Goal: Task Accomplishment & Management: Manage account settings

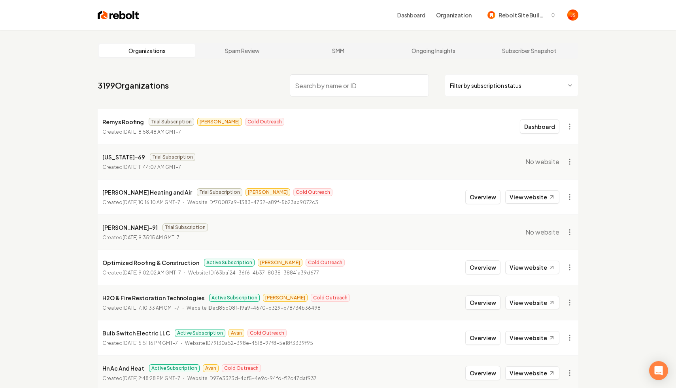
click at [467, 87] on html "Dashboard Organization Rebolt Site Builder Organizations Spam Review SMM Ongoin…" at bounding box center [338, 194] width 676 height 388
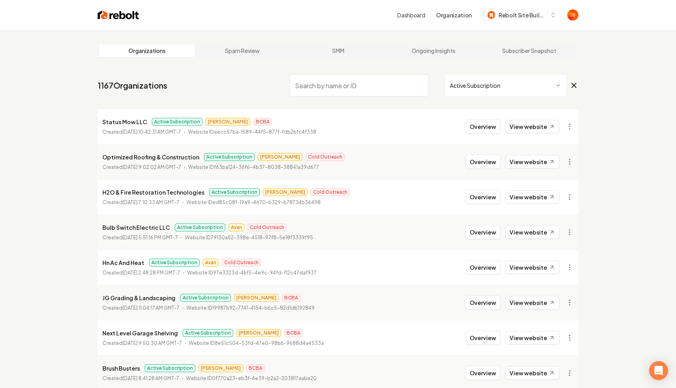
click at [304, 83] on input "search" at bounding box center [359, 85] width 139 height 22
type input "N"
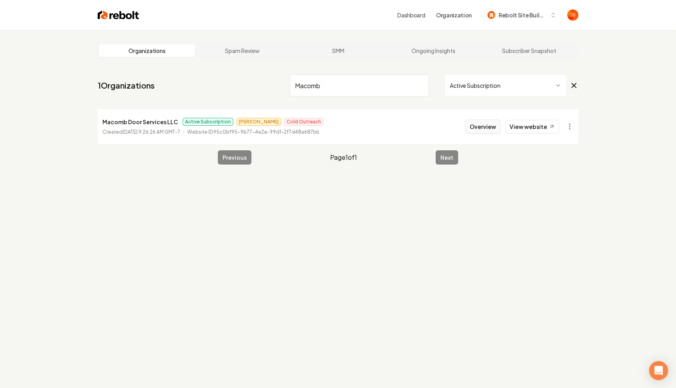
type input "Macomb"
click at [481, 124] on button "Overview" at bounding box center [483, 126] width 35 height 14
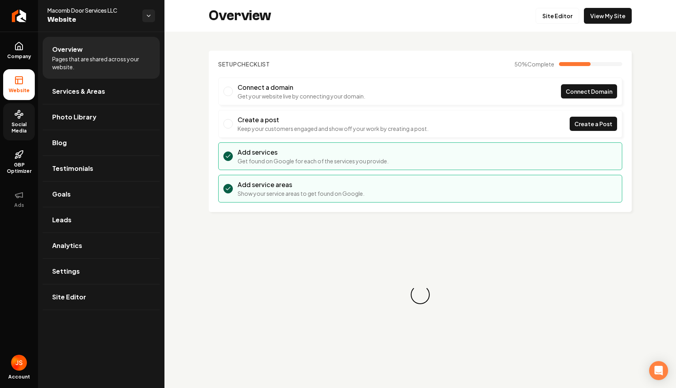
click at [21, 125] on span "Social Media" at bounding box center [19, 127] width 32 height 13
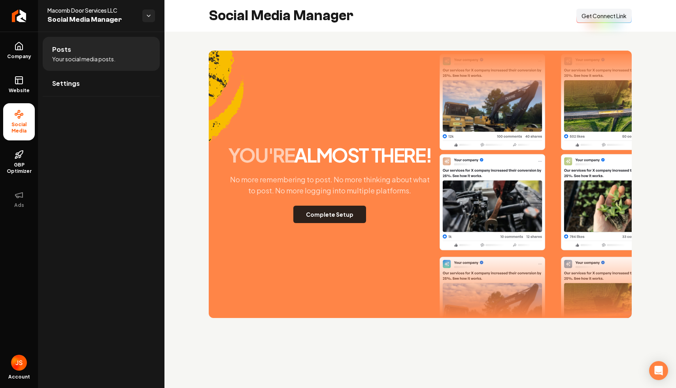
click at [340, 221] on button "Complete Setup" at bounding box center [329, 214] width 73 height 17
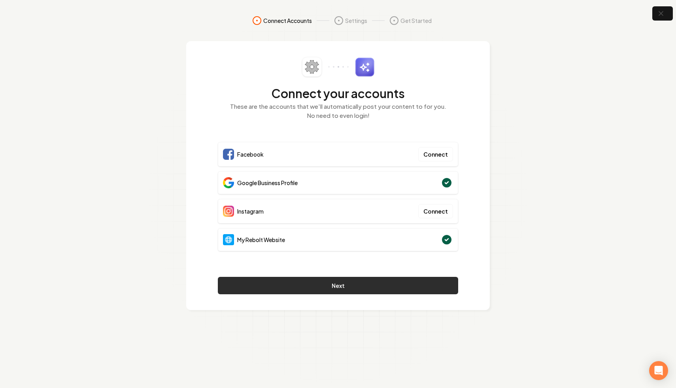
click at [397, 286] on button "Next" at bounding box center [338, 285] width 240 height 17
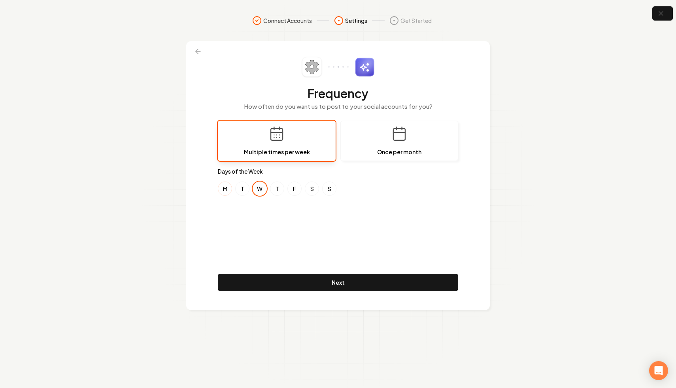
click at [230, 187] on button "M" at bounding box center [225, 189] width 14 height 14
click at [290, 187] on button "F" at bounding box center [295, 189] width 14 height 14
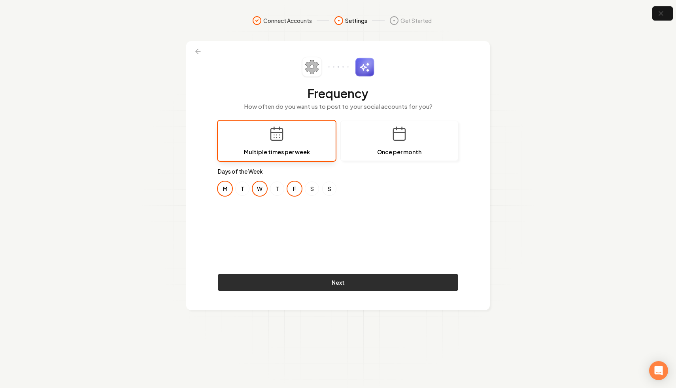
click at [303, 276] on button "Next" at bounding box center [338, 282] width 240 height 17
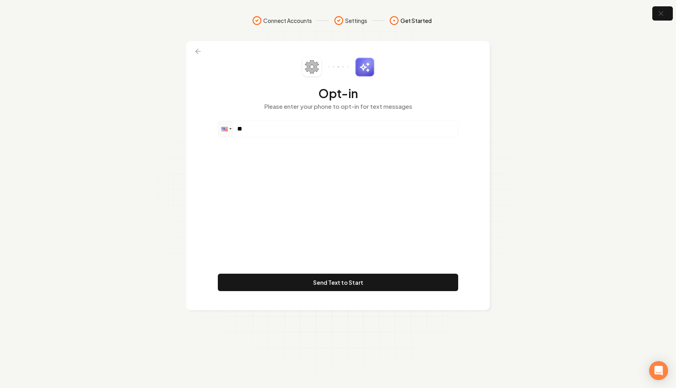
click at [306, 138] on div "Opt-in Please enter your phone to opt-in for text messages Phone ** Send Text t…" at bounding box center [338, 175] width 240 height 237
click at [306, 132] on input "**" at bounding box center [338, 129] width 240 height 16
paste input "**********"
type input "**********"
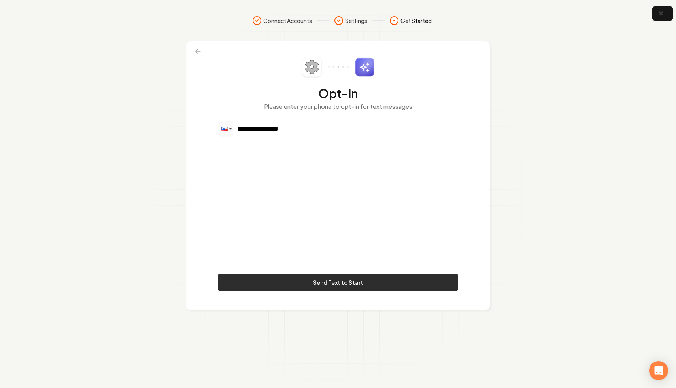
click at [335, 279] on button "Send Text to Start" at bounding box center [338, 282] width 240 height 17
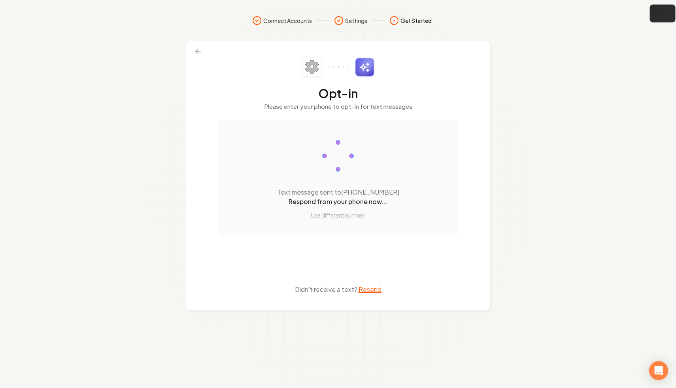
click at [666, 18] on button "button" at bounding box center [663, 14] width 26 height 18
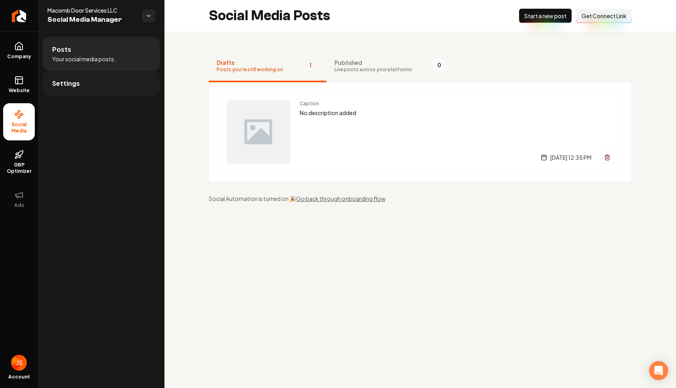
click at [53, 85] on span "Settings" at bounding box center [66, 83] width 28 height 9
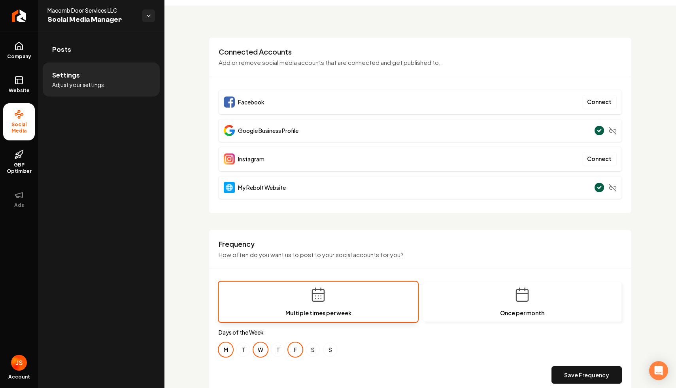
scroll to position [50, 0]
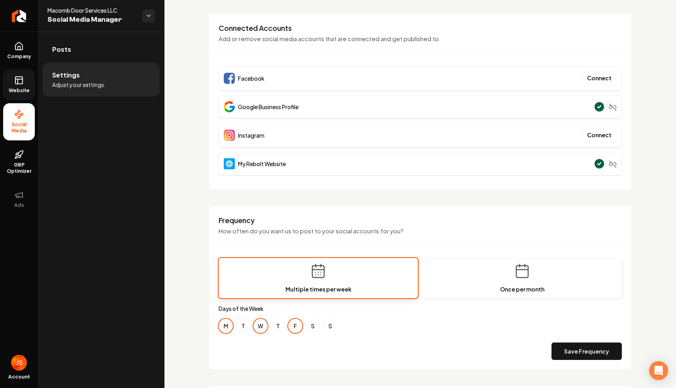
click at [21, 89] on span "Website" at bounding box center [19, 90] width 27 height 6
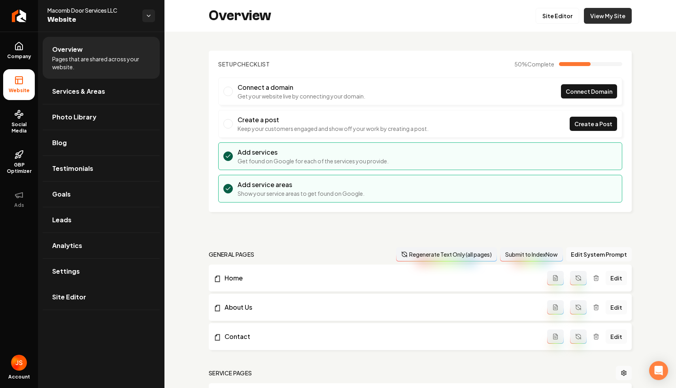
click at [596, 10] on link "View My Site" at bounding box center [608, 16] width 48 height 16
click at [564, 18] on link "Site Editor" at bounding box center [558, 16] width 44 height 16
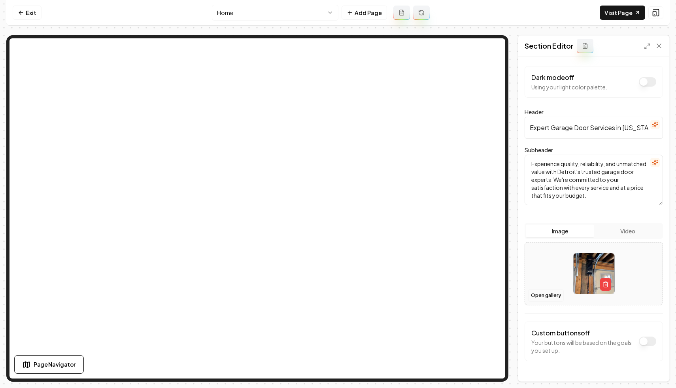
click at [547, 297] on button "Open gallery" at bounding box center [546, 295] width 36 height 13
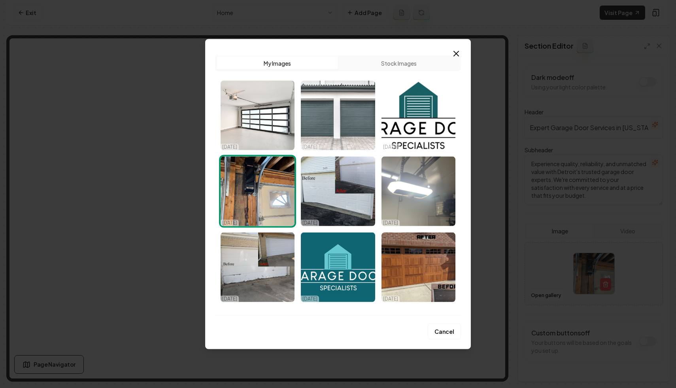
click at [353, 122] on img "Select image image_68cabd205c7cd75eb8c28ea3.jpeg" at bounding box center [338, 115] width 74 height 70
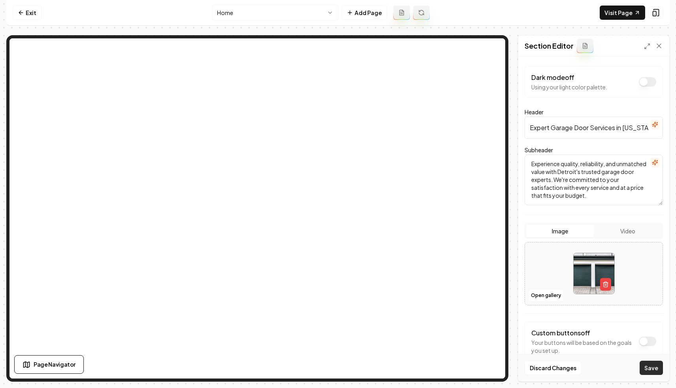
click at [651, 366] on button "Save" at bounding box center [651, 368] width 23 height 14
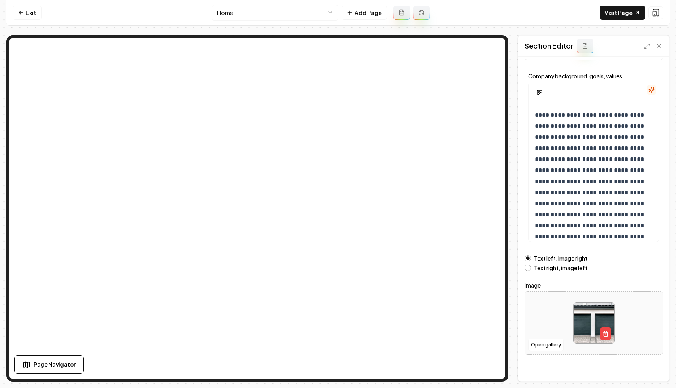
scroll to position [39, 0]
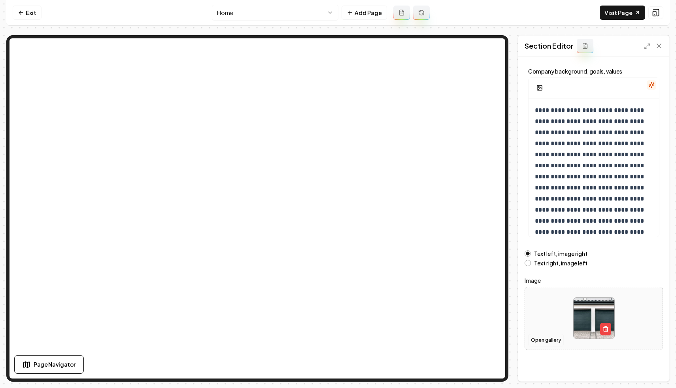
click at [541, 340] on button "Open gallery" at bounding box center [546, 340] width 36 height 13
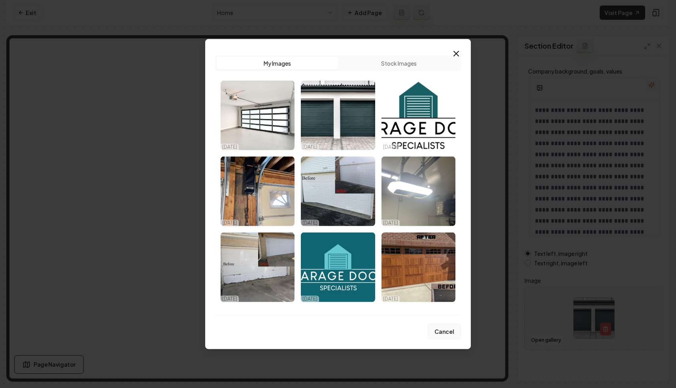
click at [444, 329] on button "Cancel" at bounding box center [444, 332] width 33 height 16
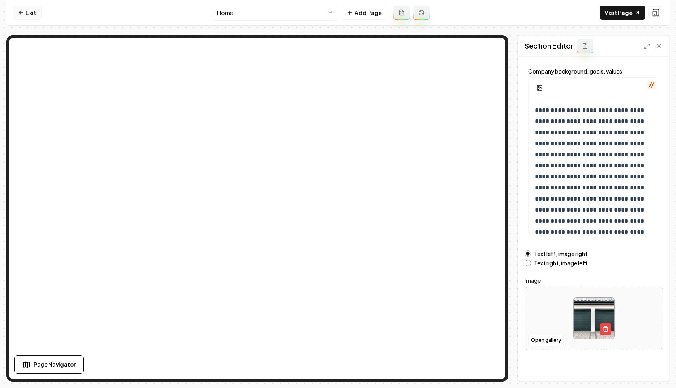
click at [36, 12] on link "Exit" at bounding box center [27, 13] width 29 height 14
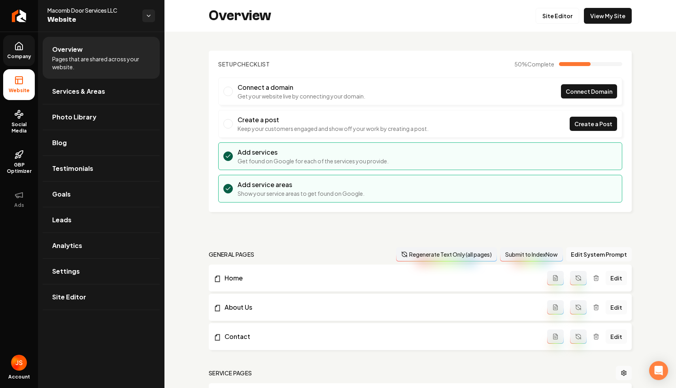
click at [21, 63] on link "Company" at bounding box center [19, 50] width 32 height 31
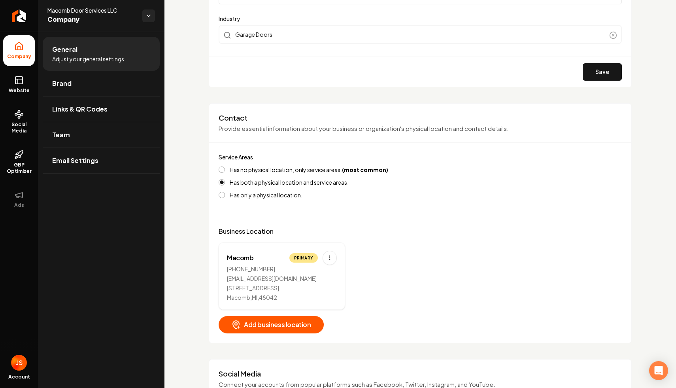
scroll to position [228, 0]
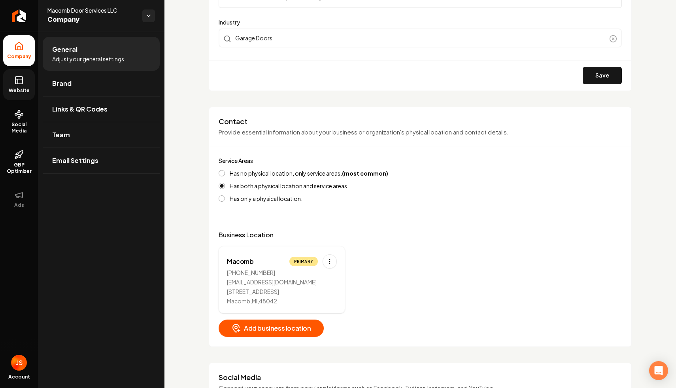
click at [27, 81] on link "Website" at bounding box center [19, 84] width 32 height 31
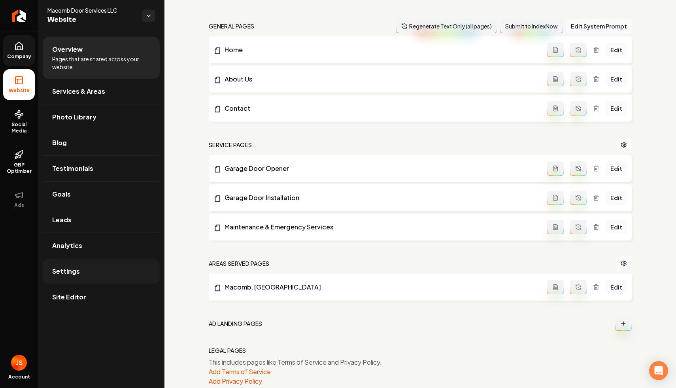
click at [56, 268] on span "Settings" at bounding box center [66, 271] width 28 height 9
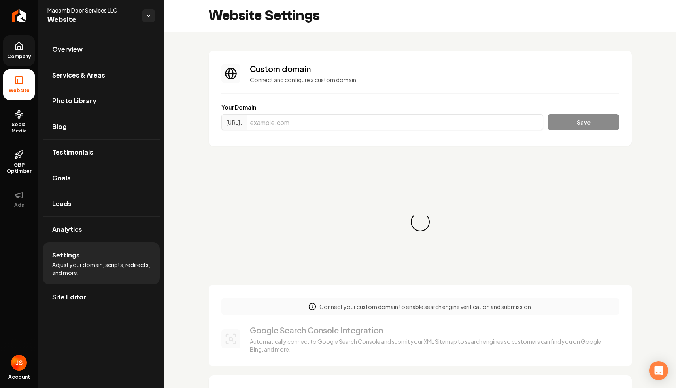
scroll to position [71, 0]
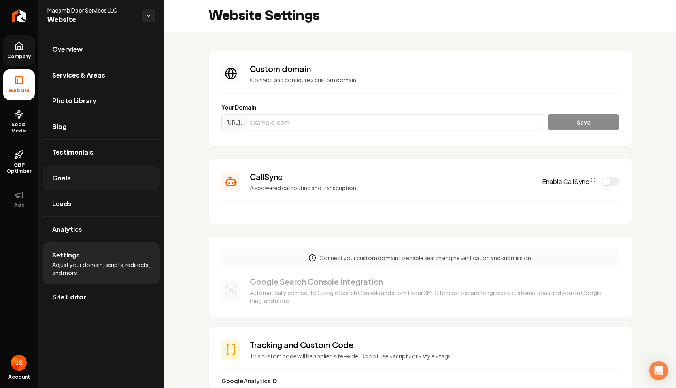
click at [83, 189] on link "Goals" at bounding box center [101, 177] width 117 height 25
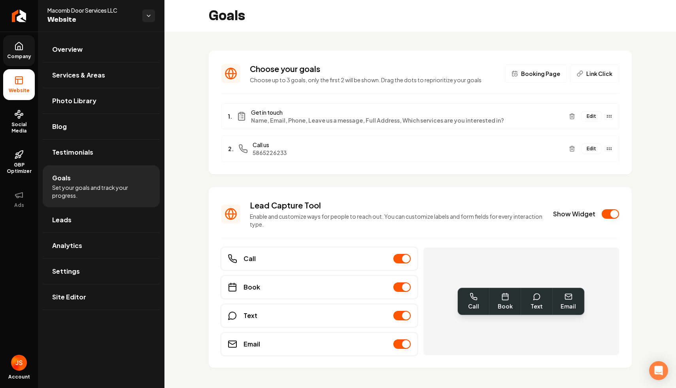
click at [24, 50] on link "Company" at bounding box center [19, 50] width 32 height 31
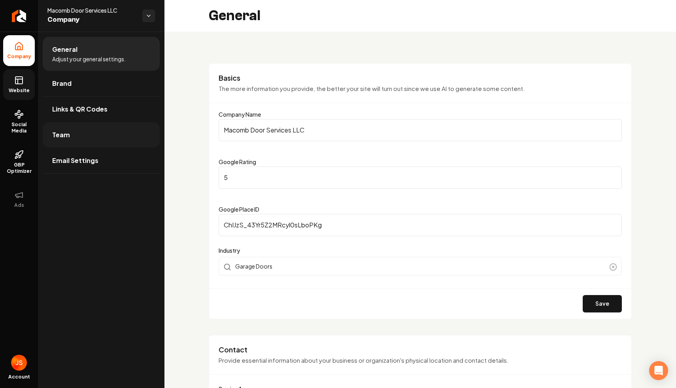
click at [80, 144] on link "Team" at bounding box center [101, 134] width 117 height 25
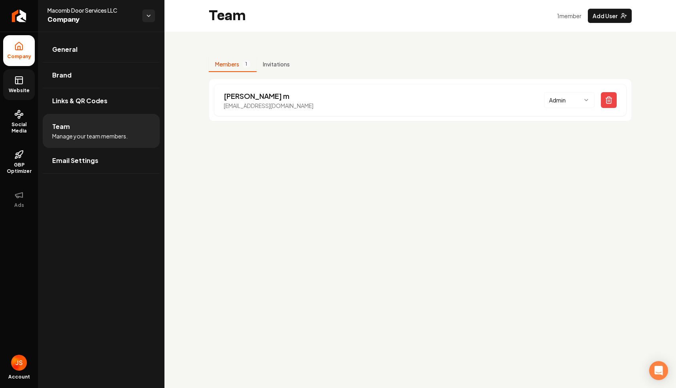
click at [0, 79] on ul "Company Website Social Media GBP Optimizer Ads" at bounding box center [19, 125] width 38 height 186
click at [12, 86] on link "Website" at bounding box center [19, 84] width 32 height 31
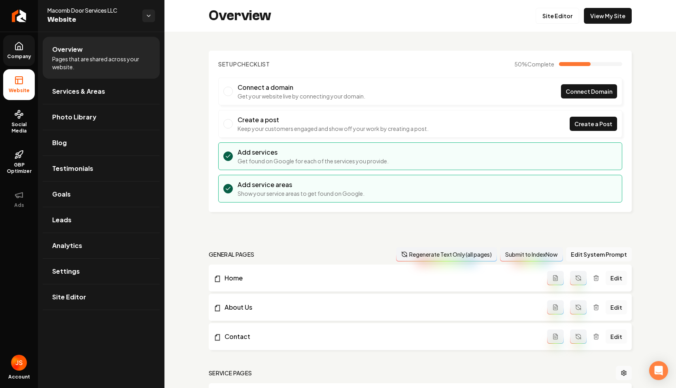
click at [19, 53] on span "Company" at bounding box center [19, 56] width 30 height 6
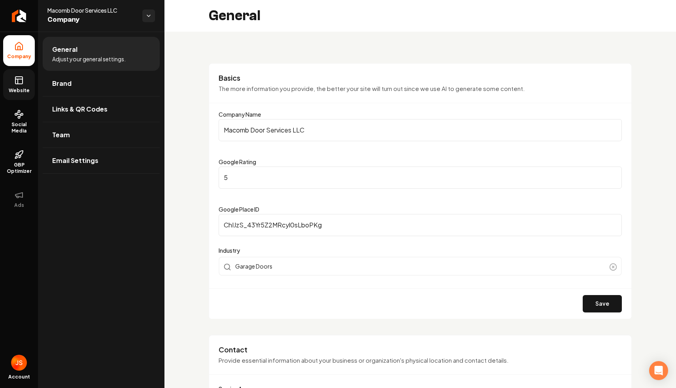
click at [13, 85] on link "Website" at bounding box center [19, 84] width 32 height 31
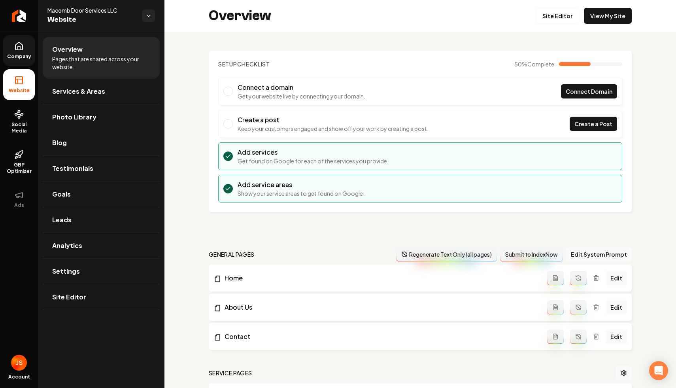
click at [90, 118] on span "Photo Library" at bounding box center [74, 116] width 44 height 9
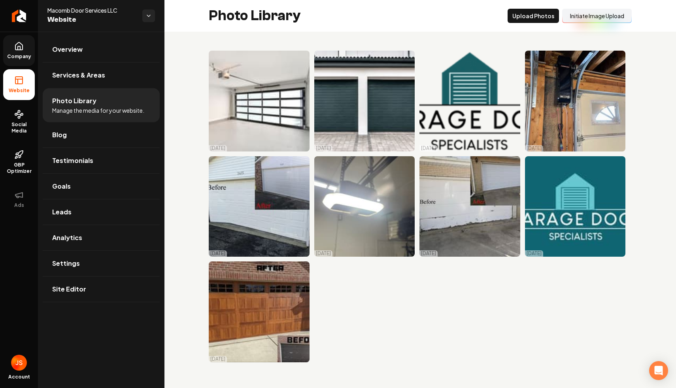
click at [594, 15] on button "Initiate Image Upload" at bounding box center [597, 16] width 70 height 14
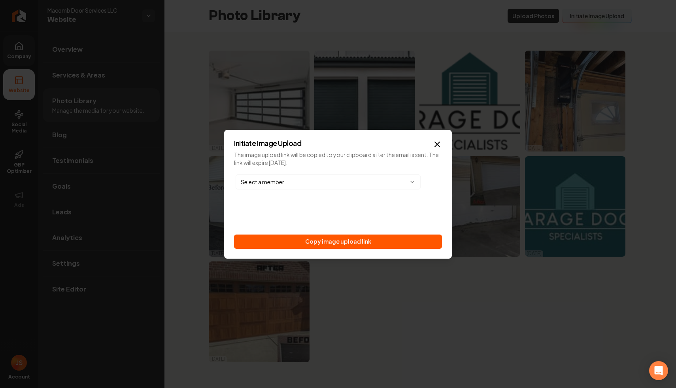
click at [321, 233] on div "Select a member Copy image upload link" at bounding box center [338, 211] width 208 height 76
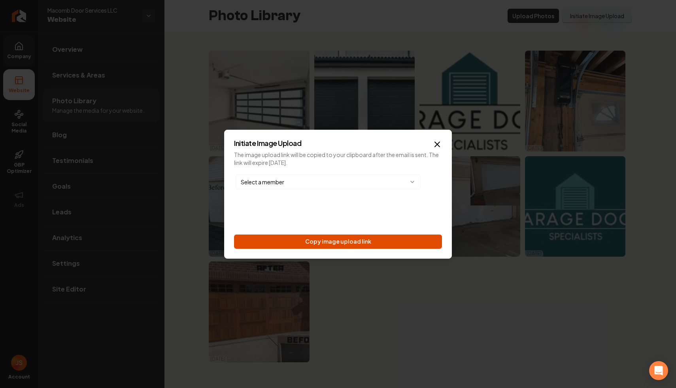
click at [314, 241] on button "Copy image upload link" at bounding box center [338, 242] width 208 height 14
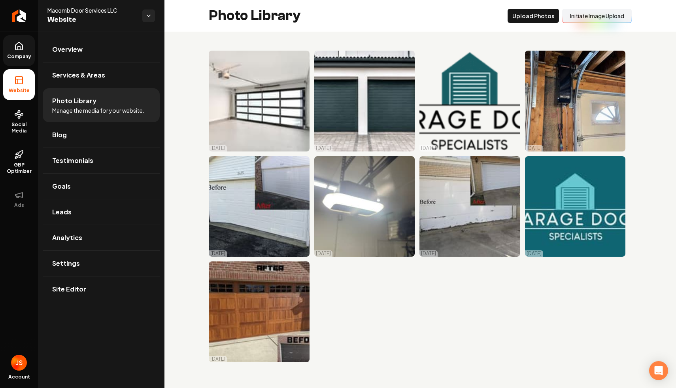
click at [9, 48] on link "Company" at bounding box center [19, 50] width 32 height 31
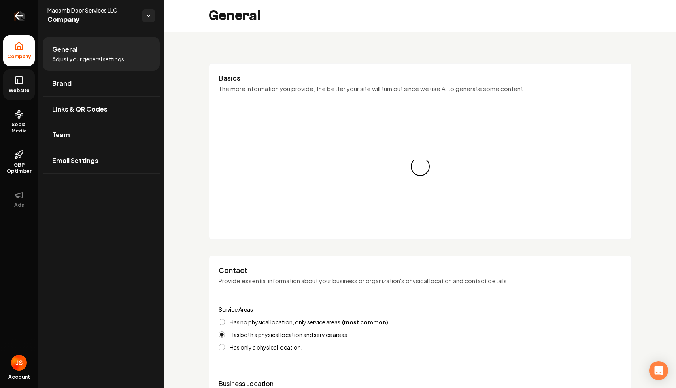
click at [21, 30] on link "Return to dashboard" at bounding box center [19, 16] width 38 height 32
